Goal: Transaction & Acquisition: Purchase product/service

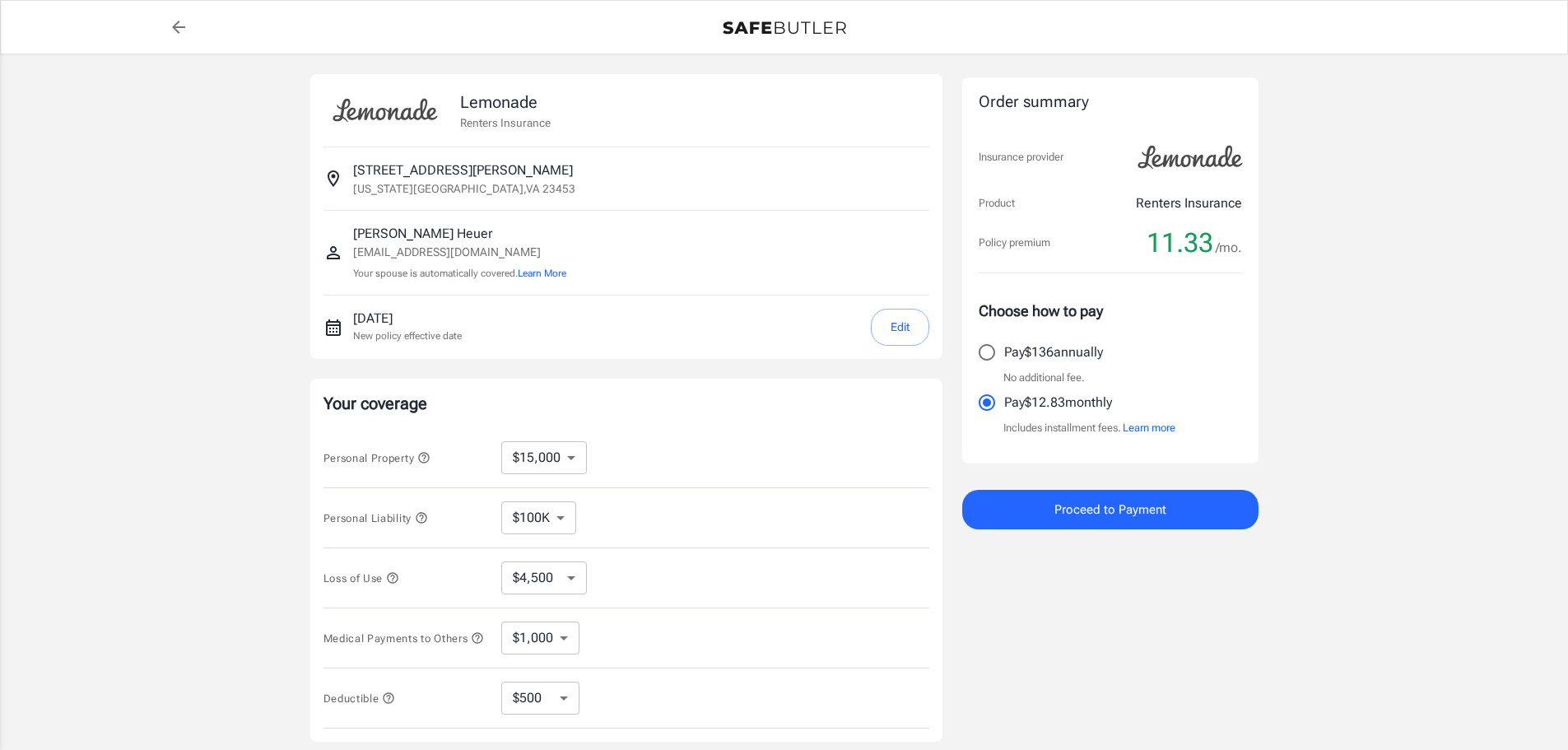
select select "15000"
select select "500"
select select "15000"
select select "500"
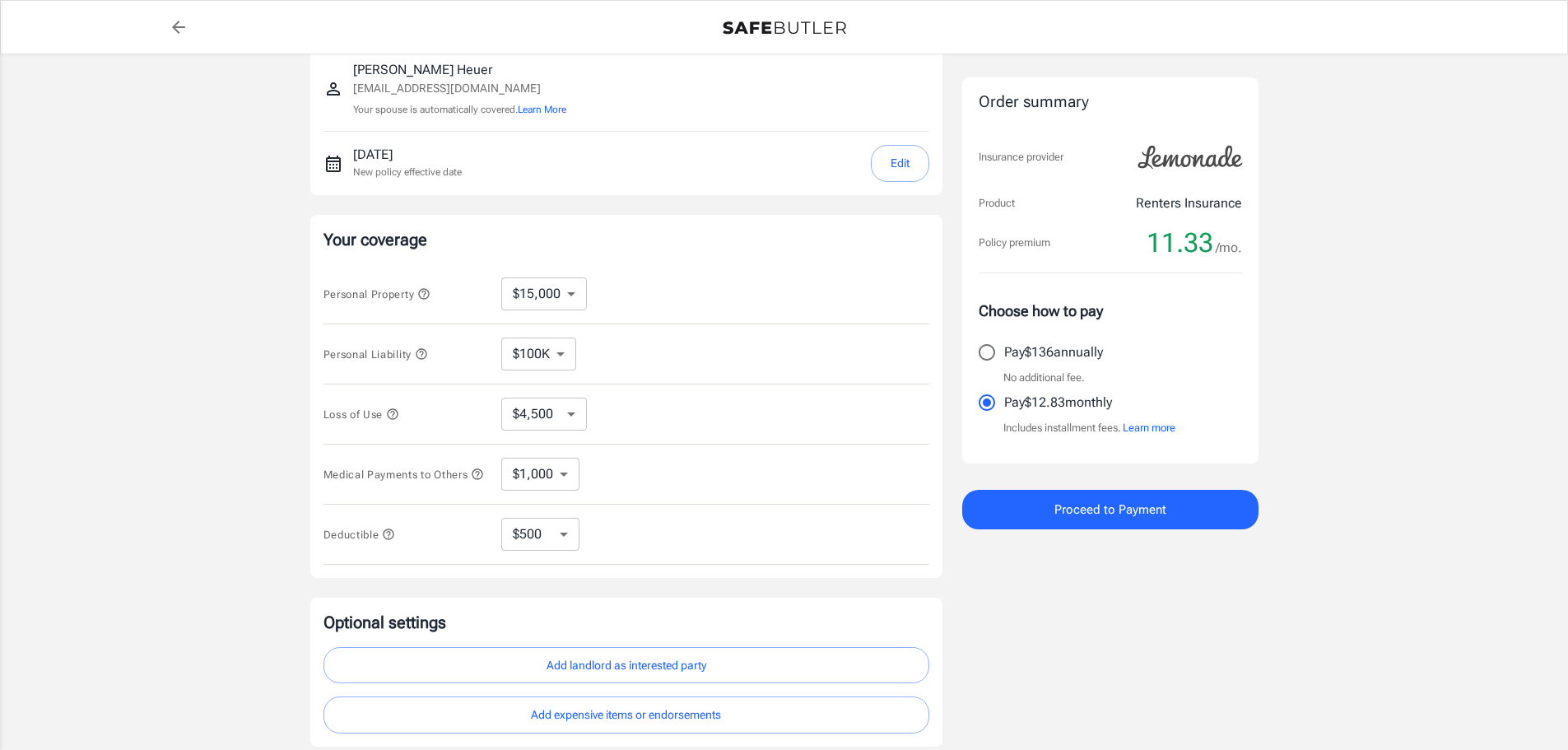
scroll to position [165, 0]
click at [563, 361] on select "$100K $200K $300K $400K $500K" at bounding box center [538, 352] width 75 height 33
select select "500000"
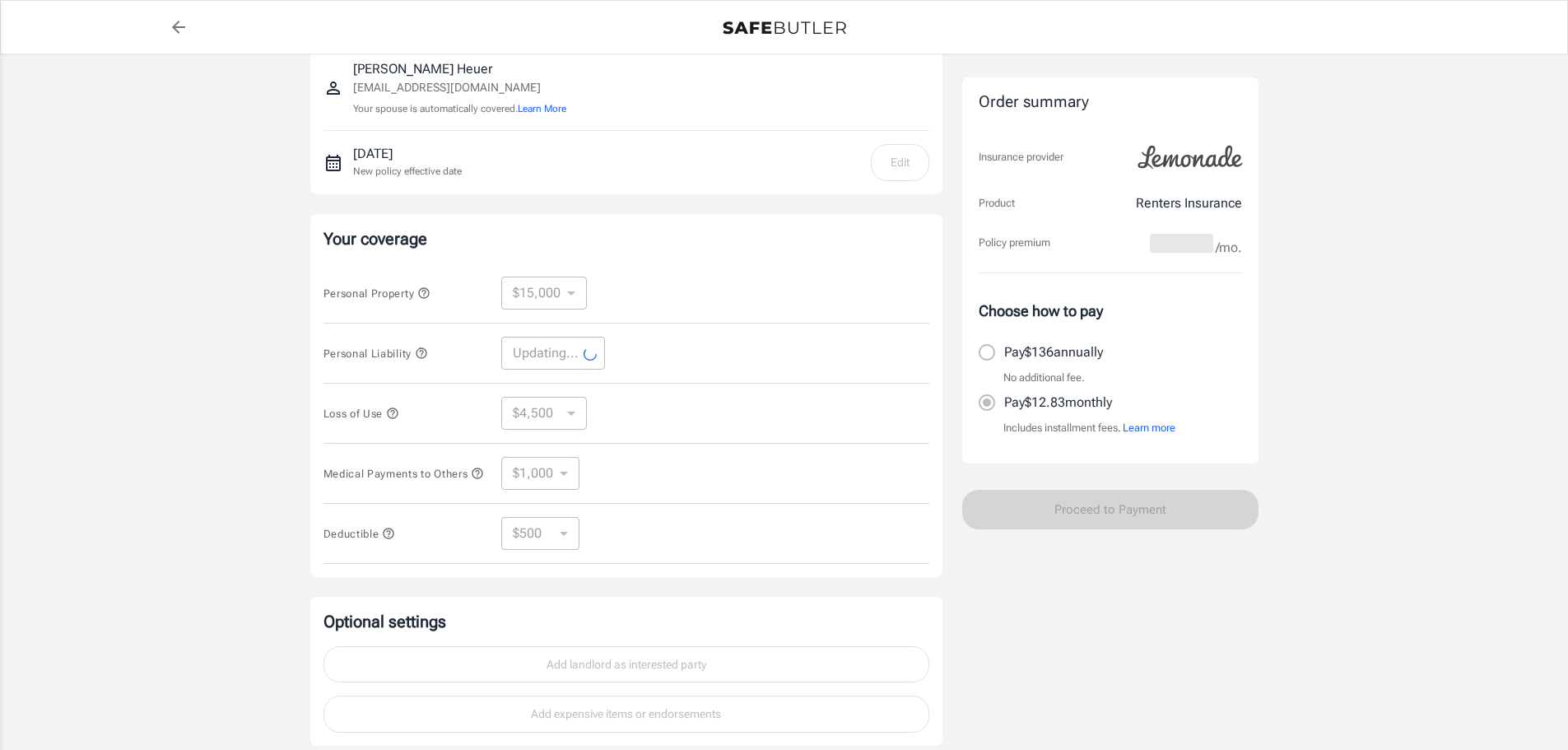
select select "500000"
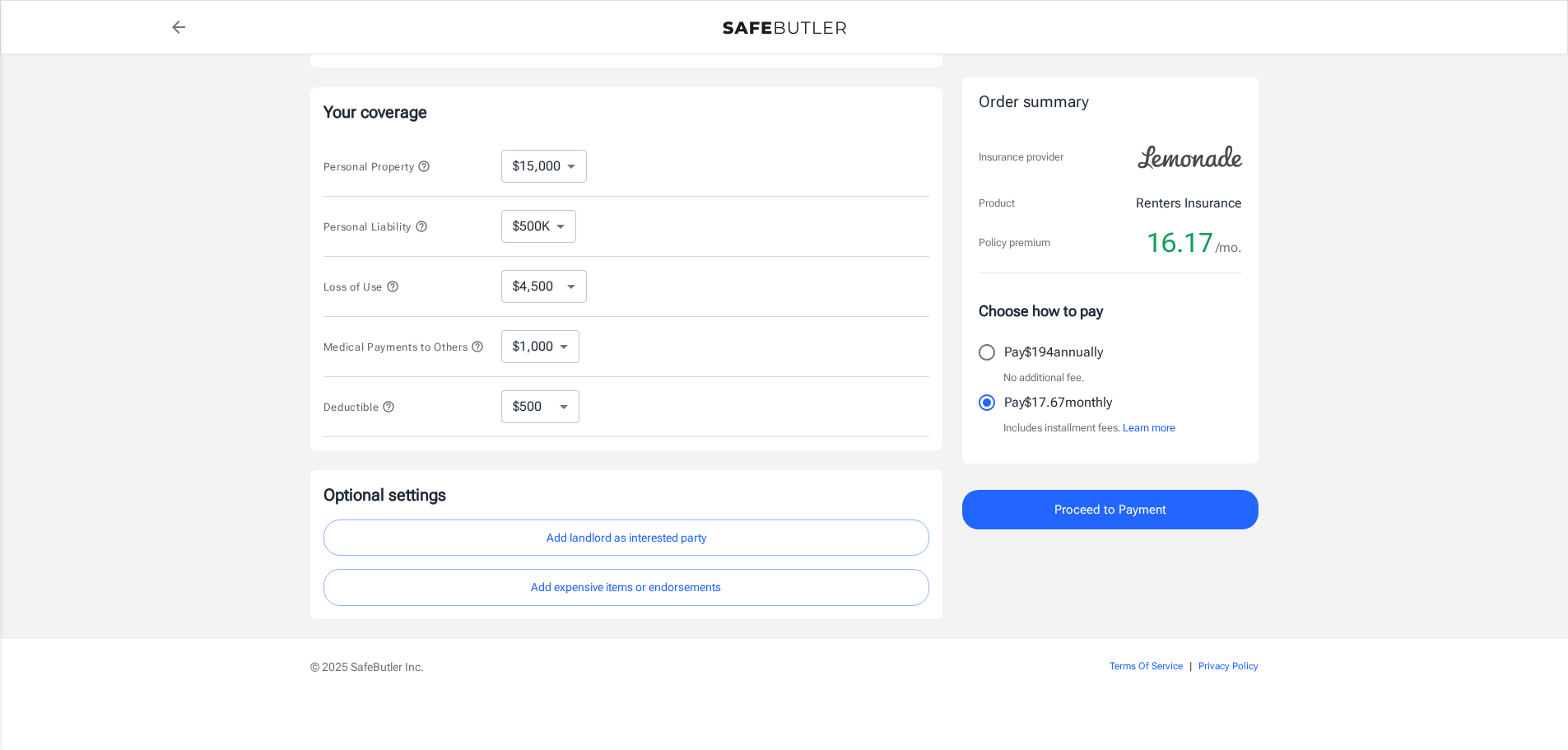
scroll to position [302, 0]
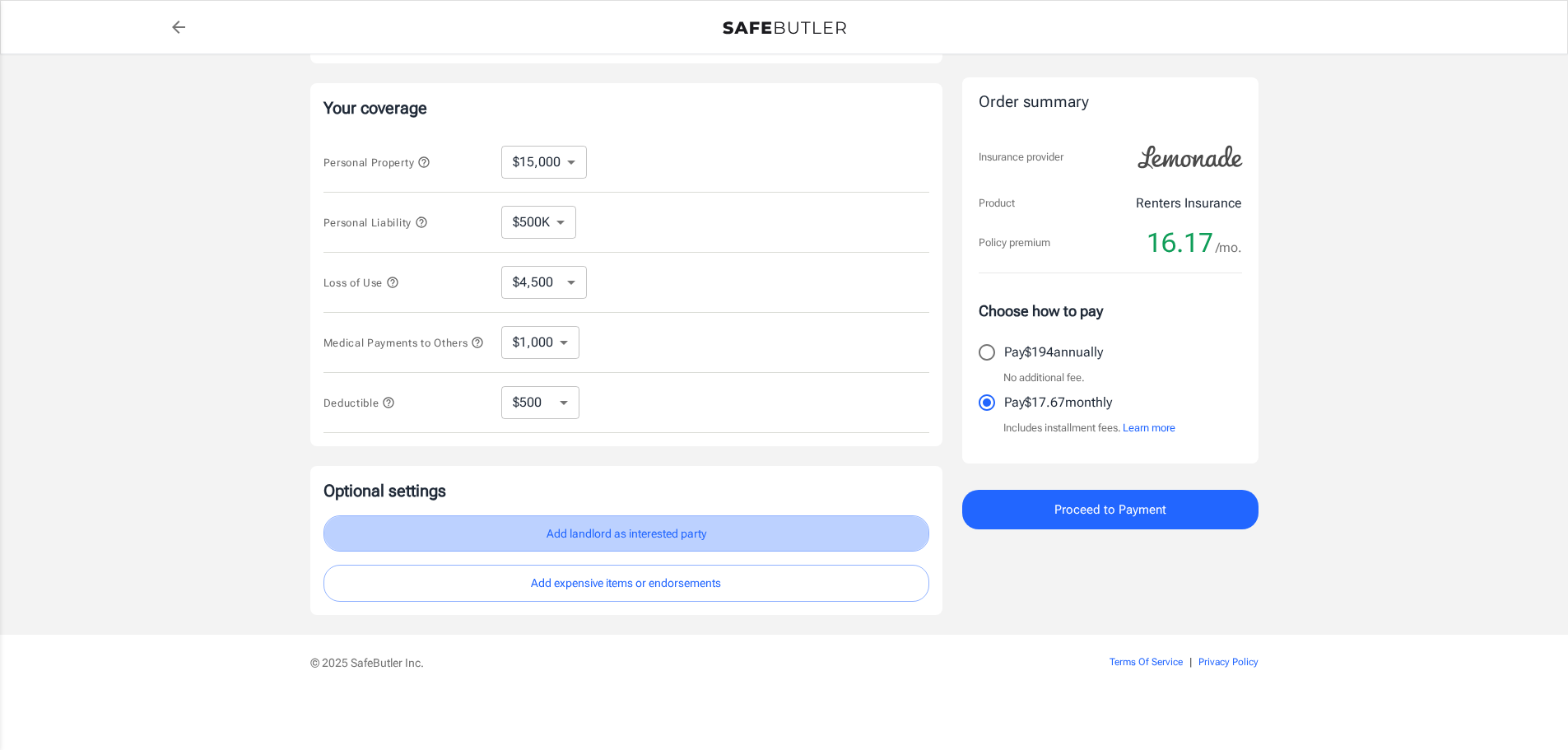
click at [631, 532] on button "Add landlord as interested party" at bounding box center [626, 534] width 606 height 37
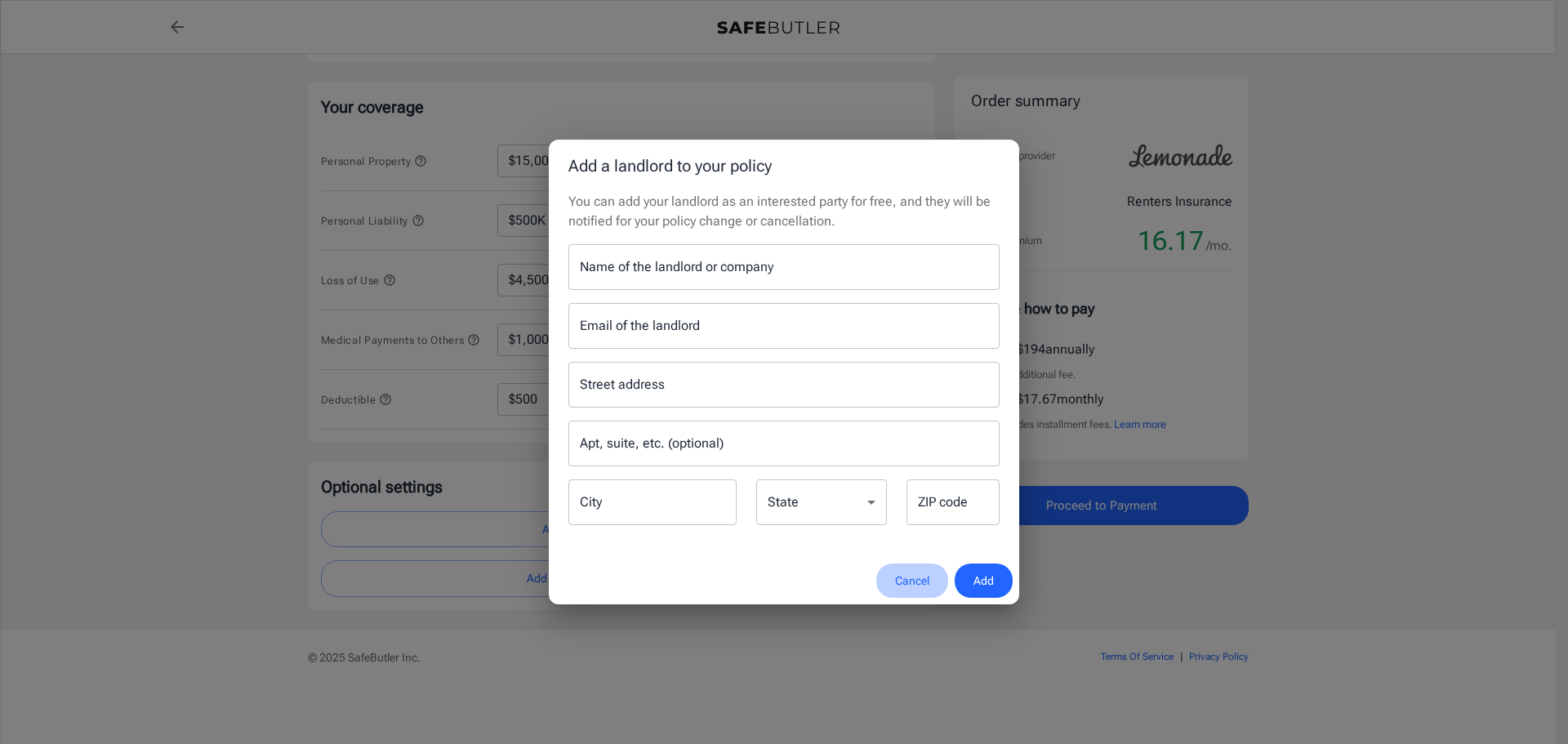
click at [907, 577] on button "Cancel" at bounding box center [912, 581] width 72 height 35
